Goal: Information Seeking & Learning: Check status

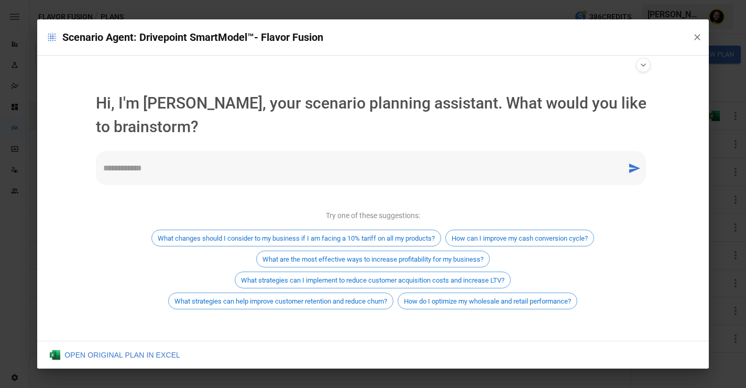
scroll to position [4, 0]
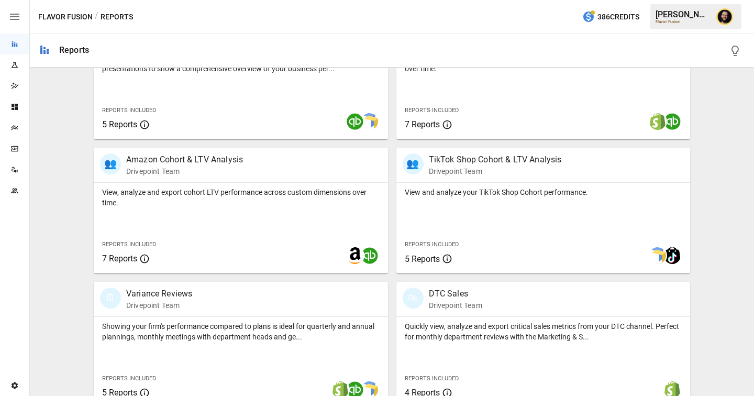
scroll to position [495, 0]
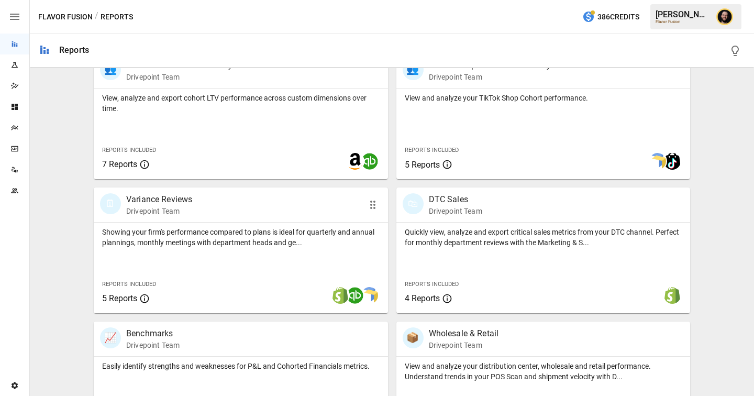
click at [187, 235] on p "Showing your firm's performance compared to plans is ideal for quarterly and an…" at bounding box center [241, 237] width 278 height 21
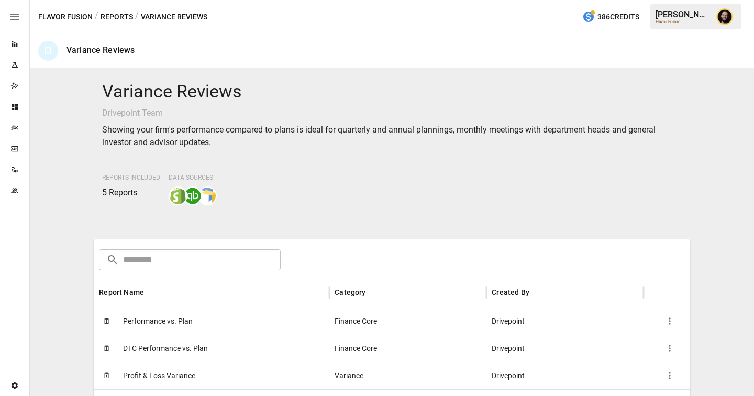
click at [180, 319] on span "Performance vs. Plan" at bounding box center [158, 321] width 70 height 27
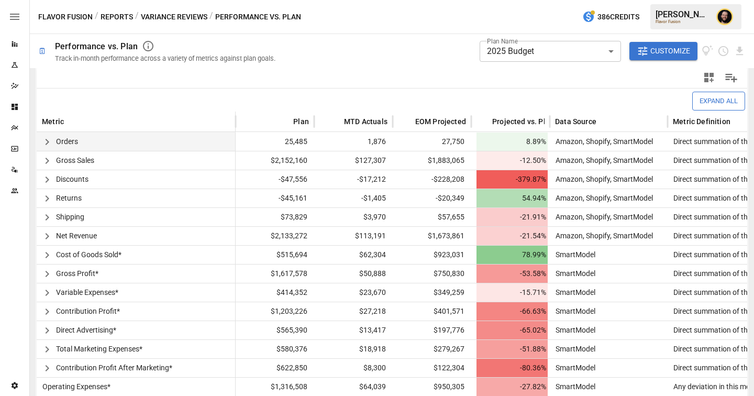
scroll to position [237, 0]
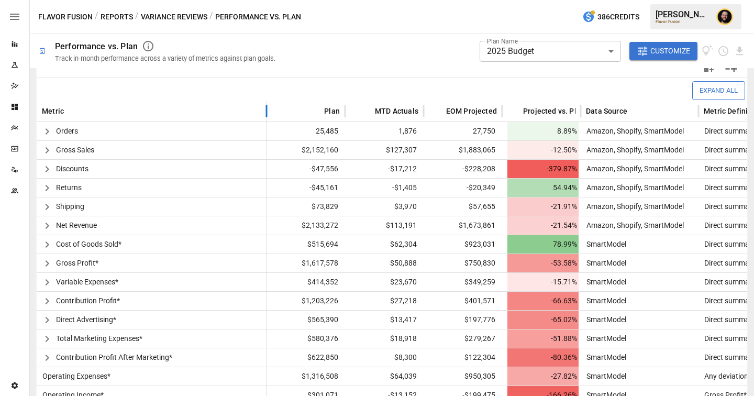
drag, startPoint x: 234, startPoint y: 115, endPoint x: 265, endPoint y: 119, distance: 31.2
click at [265, 119] on div at bounding box center [266, 111] width 5 height 20
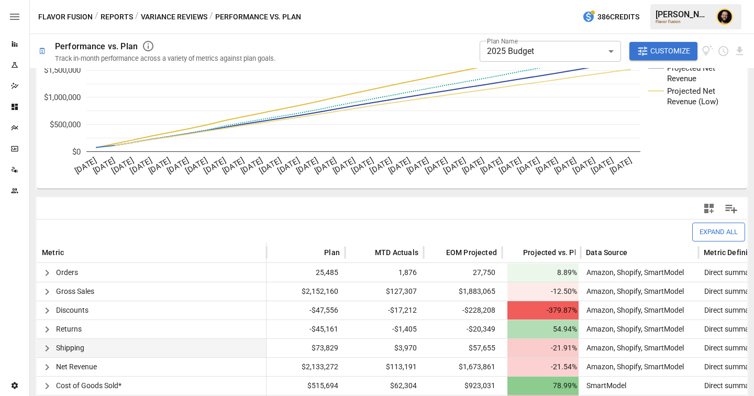
scroll to position [0, 0]
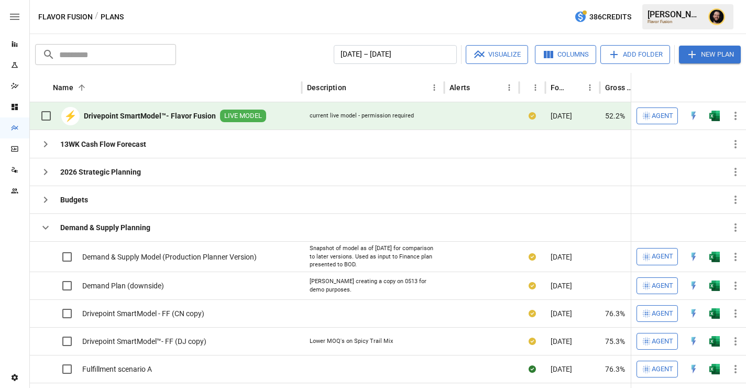
scroll to position [51, 0]
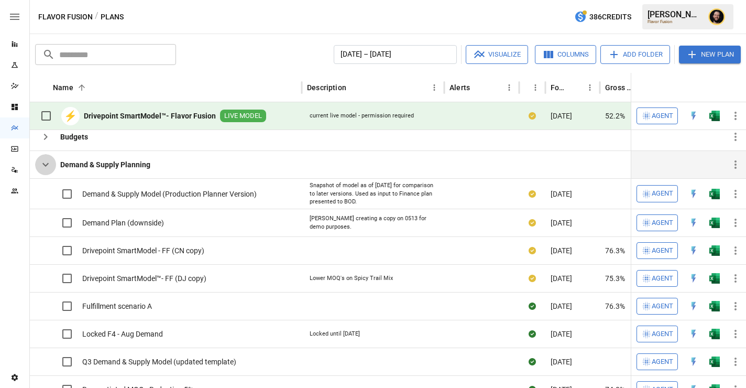
click at [46, 161] on icon "button" at bounding box center [45, 164] width 13 height 13
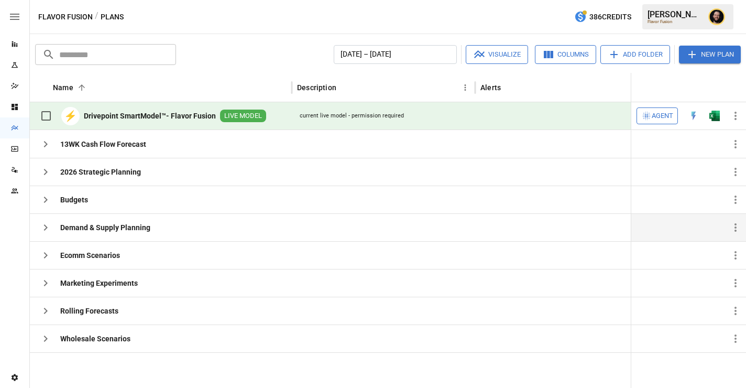
scroll to position [0, 0]
click at [47, 224] on icon "button" at bounding box center [45, 227] width 13 height 13
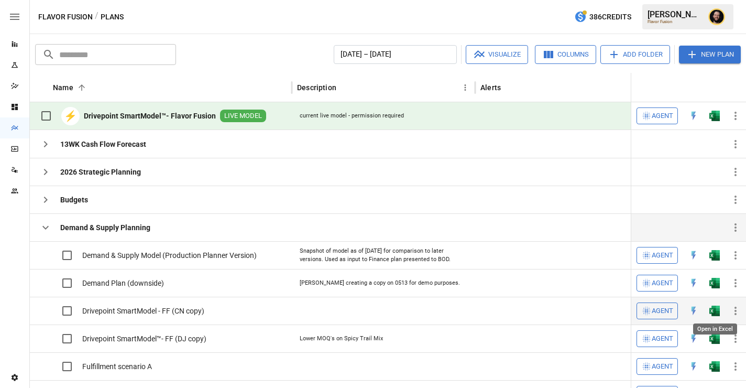
click at [719, 260] on img "Open in Excel" at bounding box center [714, 255] width 10 height 10
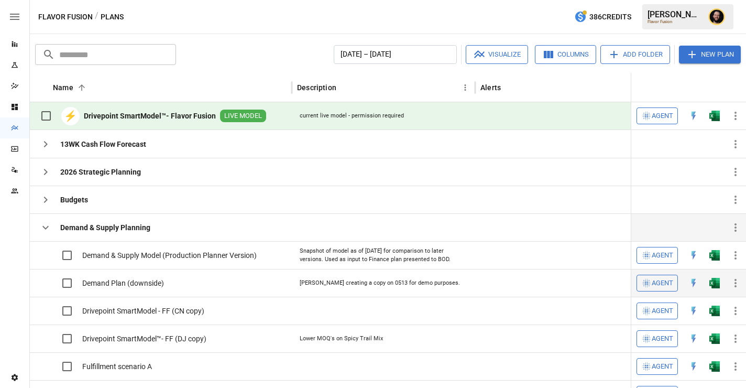
click at [710, 263] on button "button" at bounding box center [715, 255] width 34 height 16
